Goal: Task Accomplishment & Management: Use online tool/utility

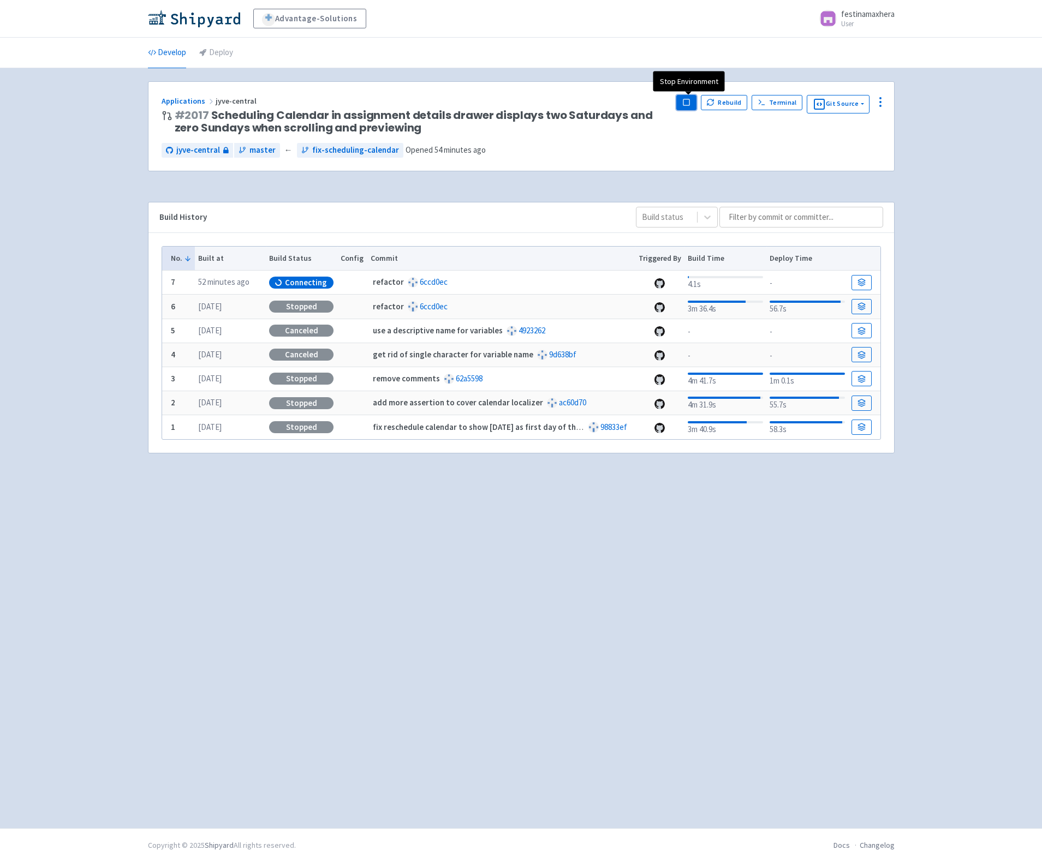
click at [684, 103] on icon "button" at bounding box center [686, 102] width 8 height 8
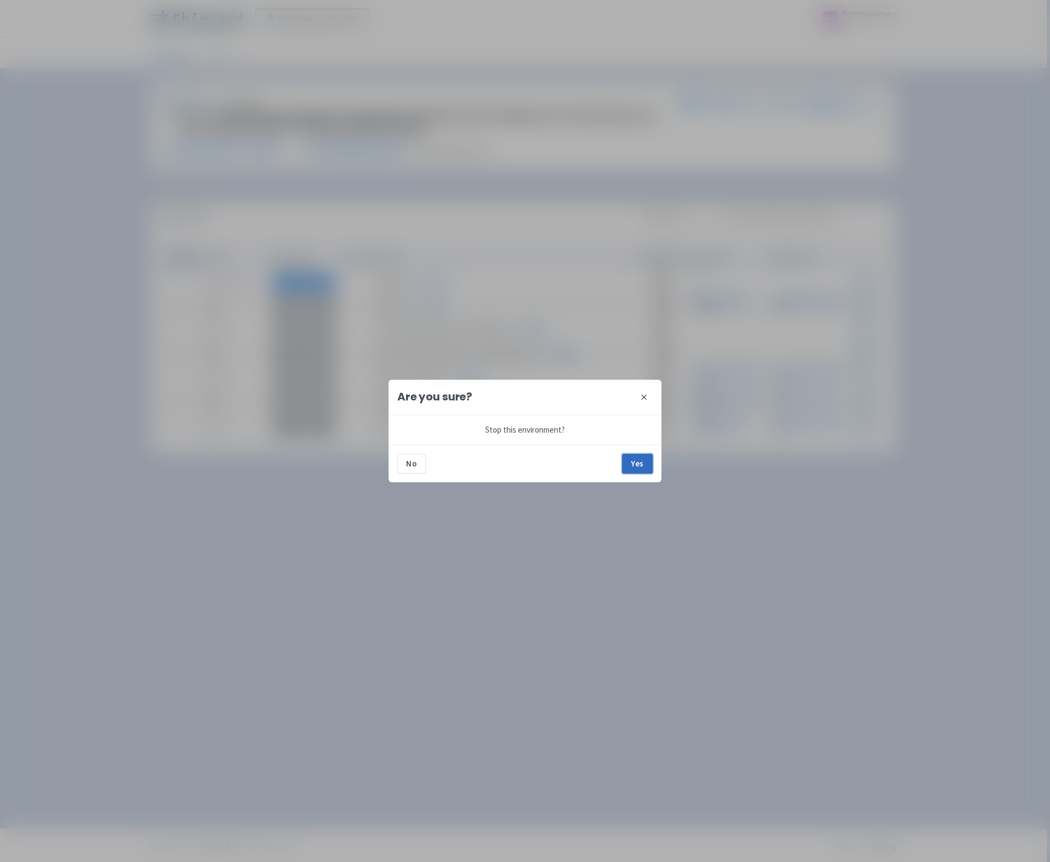
click at [640, 469] on button "Yes" at bounding box center [637, 464] width 31 height 20
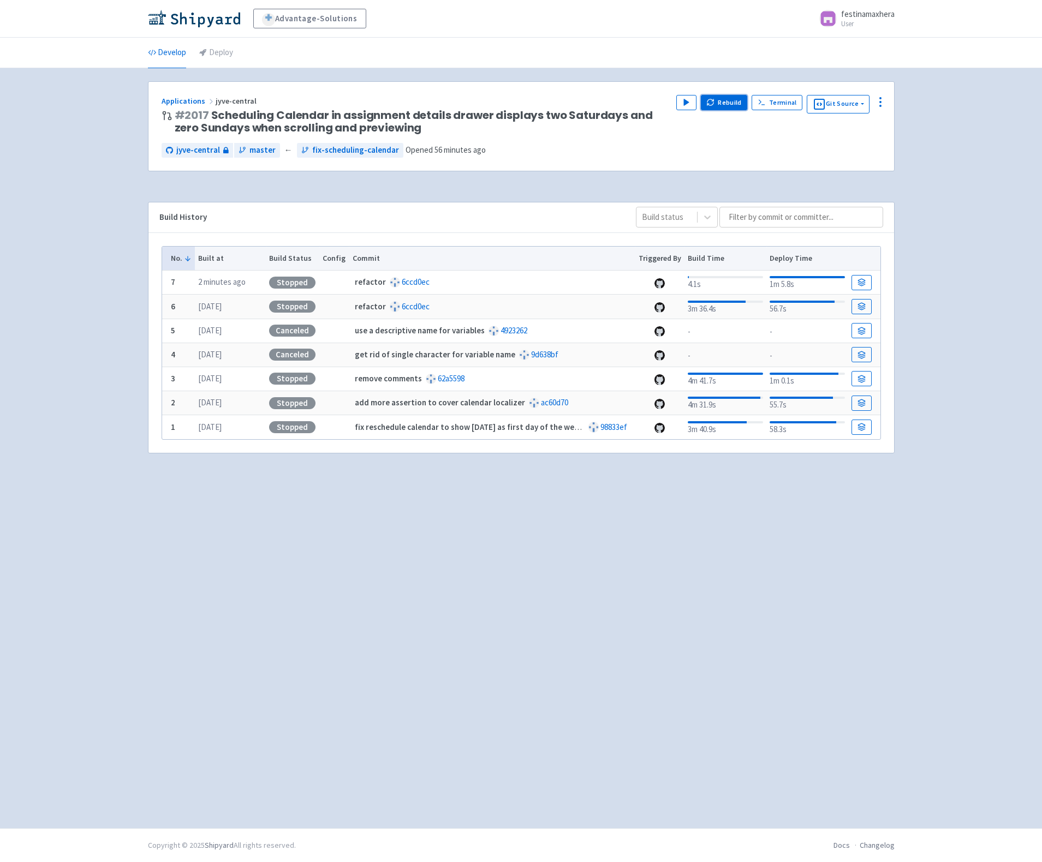
click at [719, 100] on button "Rebuild" at bounding box center [724, 102] width 47 height 15
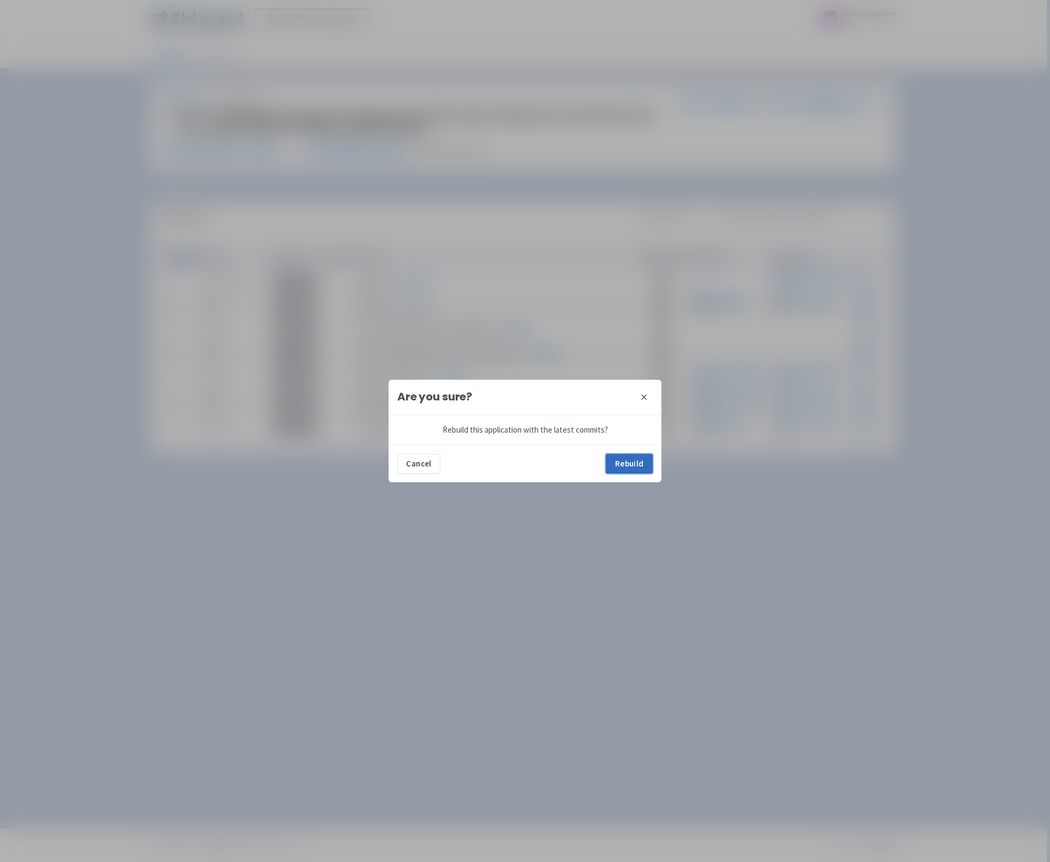
click at [627, 463] on button "Rebuild" at bounding box center [629, 464] width 47 height 20
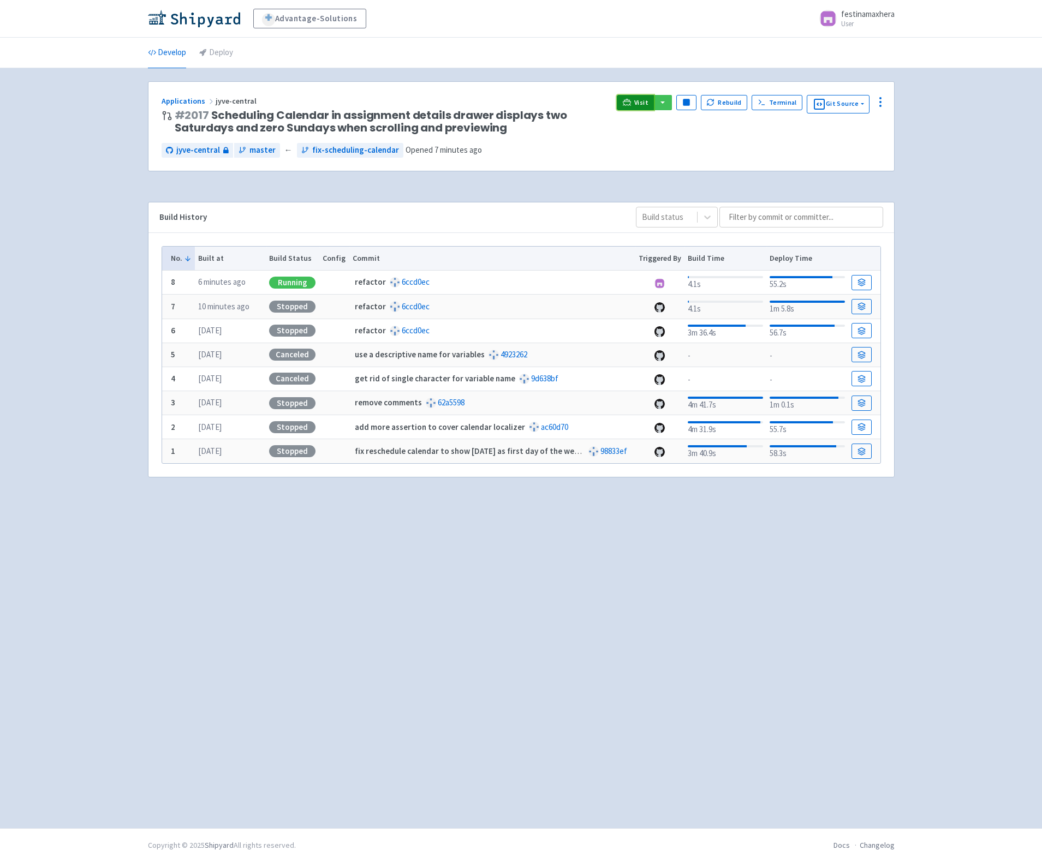
click at [638, 103] on span "Visit" at bounding box center [641, 102] width 14 height 9
